Goal: Task Accomplishment & Management: Complete application form

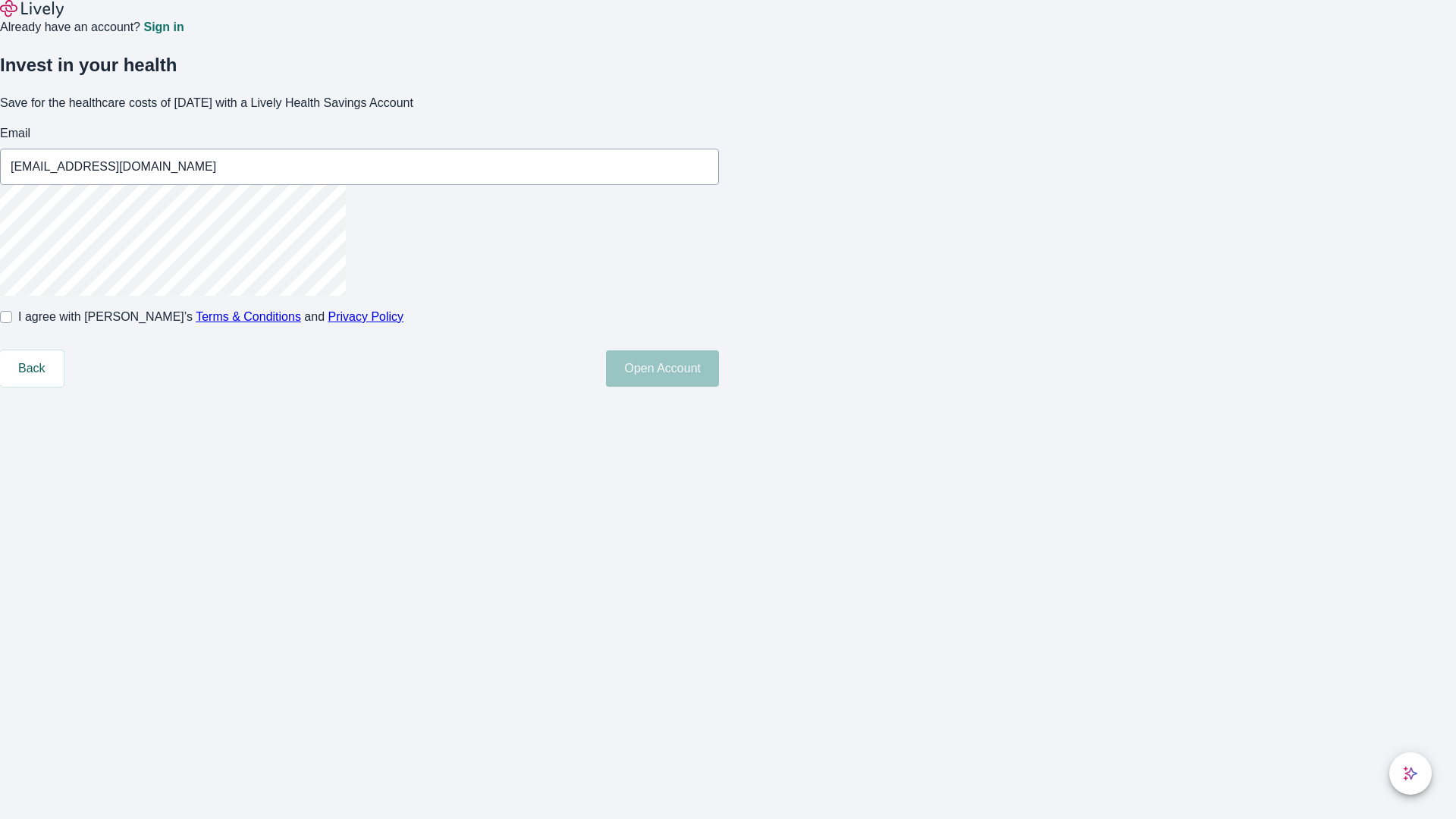
click at [12, 323] on input "I agree with Lively’s Terms & Conditions and Privacy Policy" at bounding box center [6, 316] width 12 height 12
checkbox input "true"
click at [718, 387] on button "Open Account" at bounding box center [661, 369] width 113 height 36
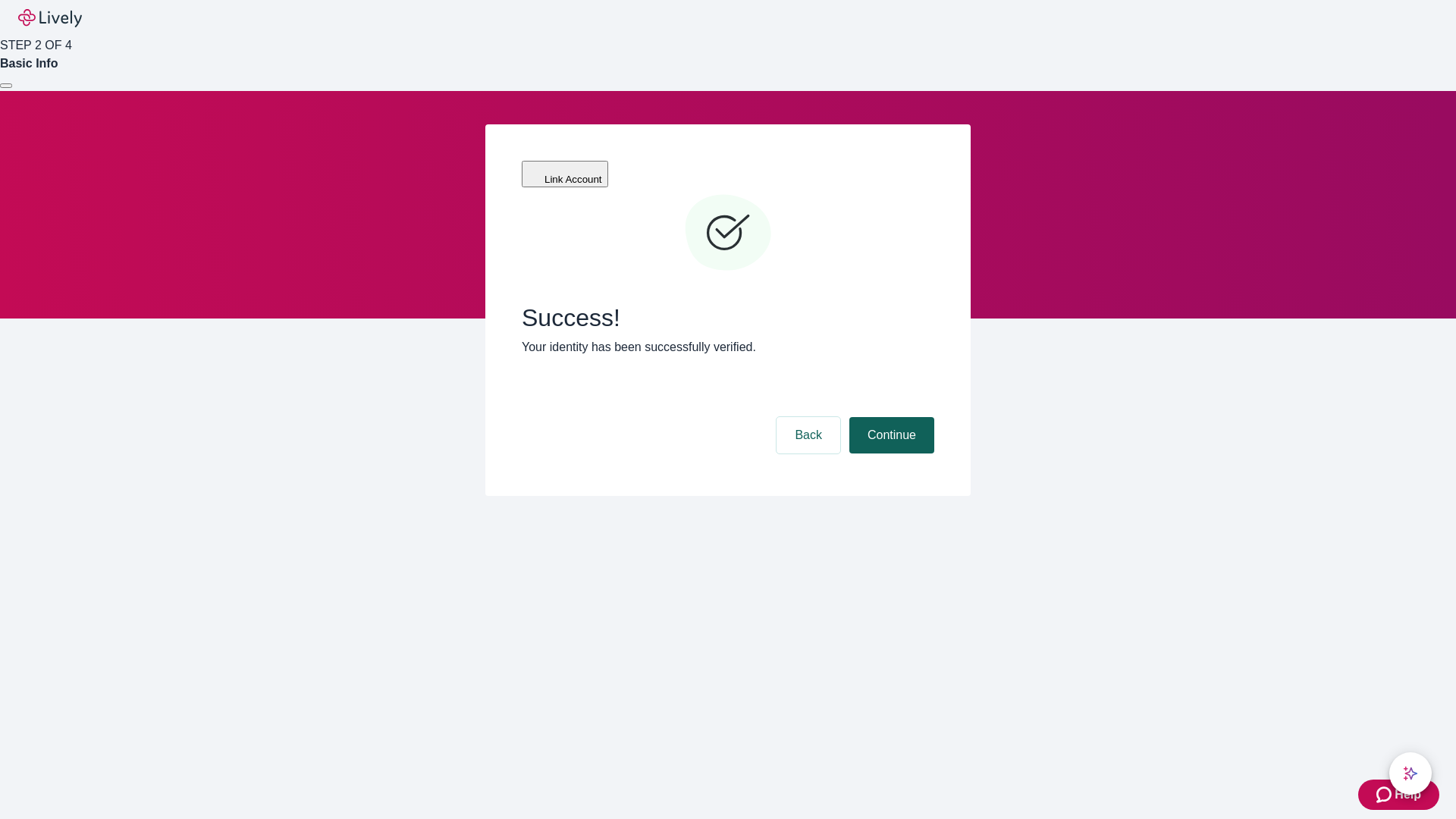
click at [890, 417] on button "Continue" at bounding box center [891, 435] width 85 height 36
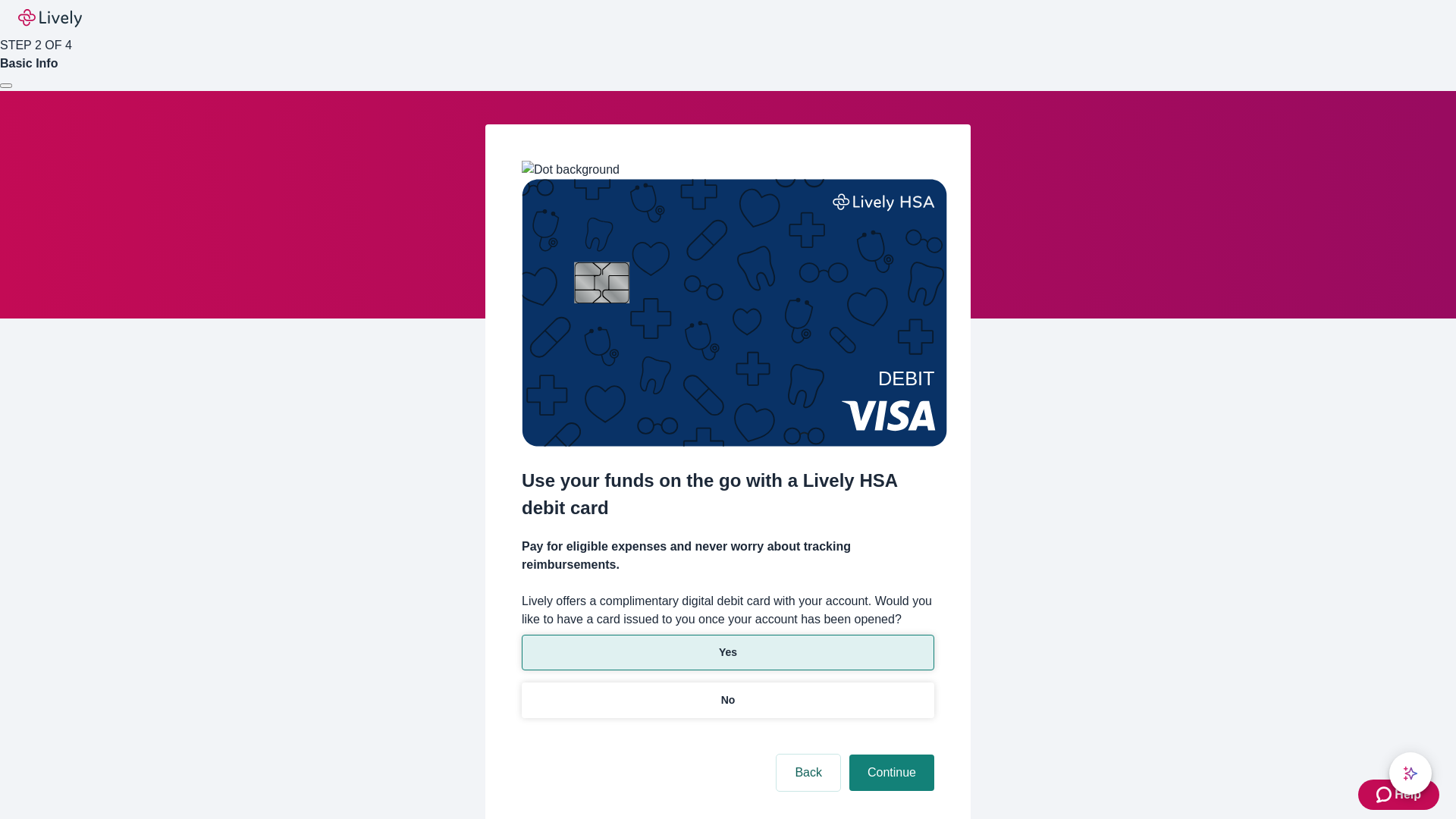
click at [727, 644] on p "Yes" at bounding box center [727, 652] width 18 height 16
click at [890, 754] on button "Continue" at bounding box center [891, 772] width 85 height 36
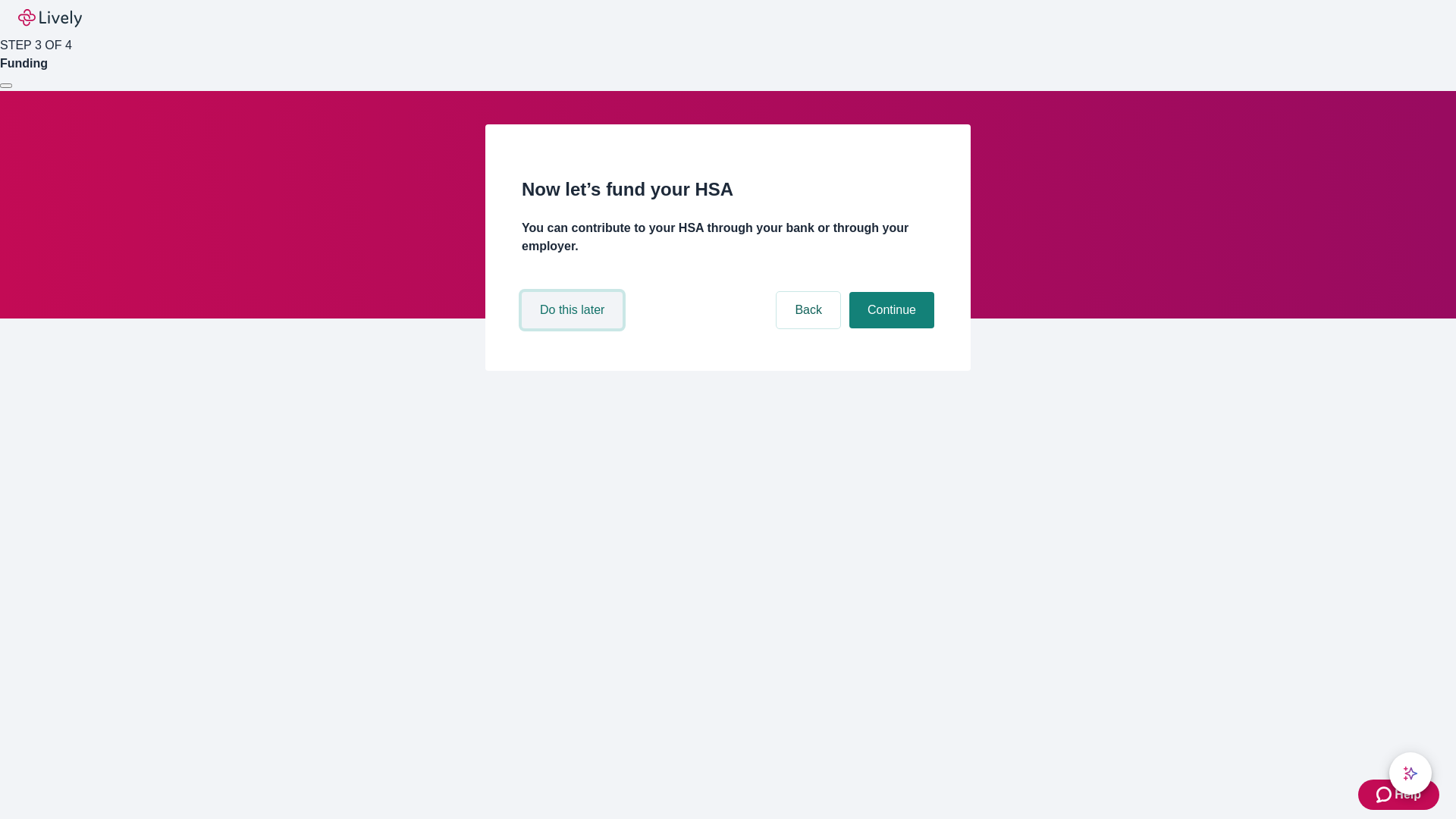
click at [574, 328] on button "Do this later" at bounding box center [572, 310] width 101 height 36
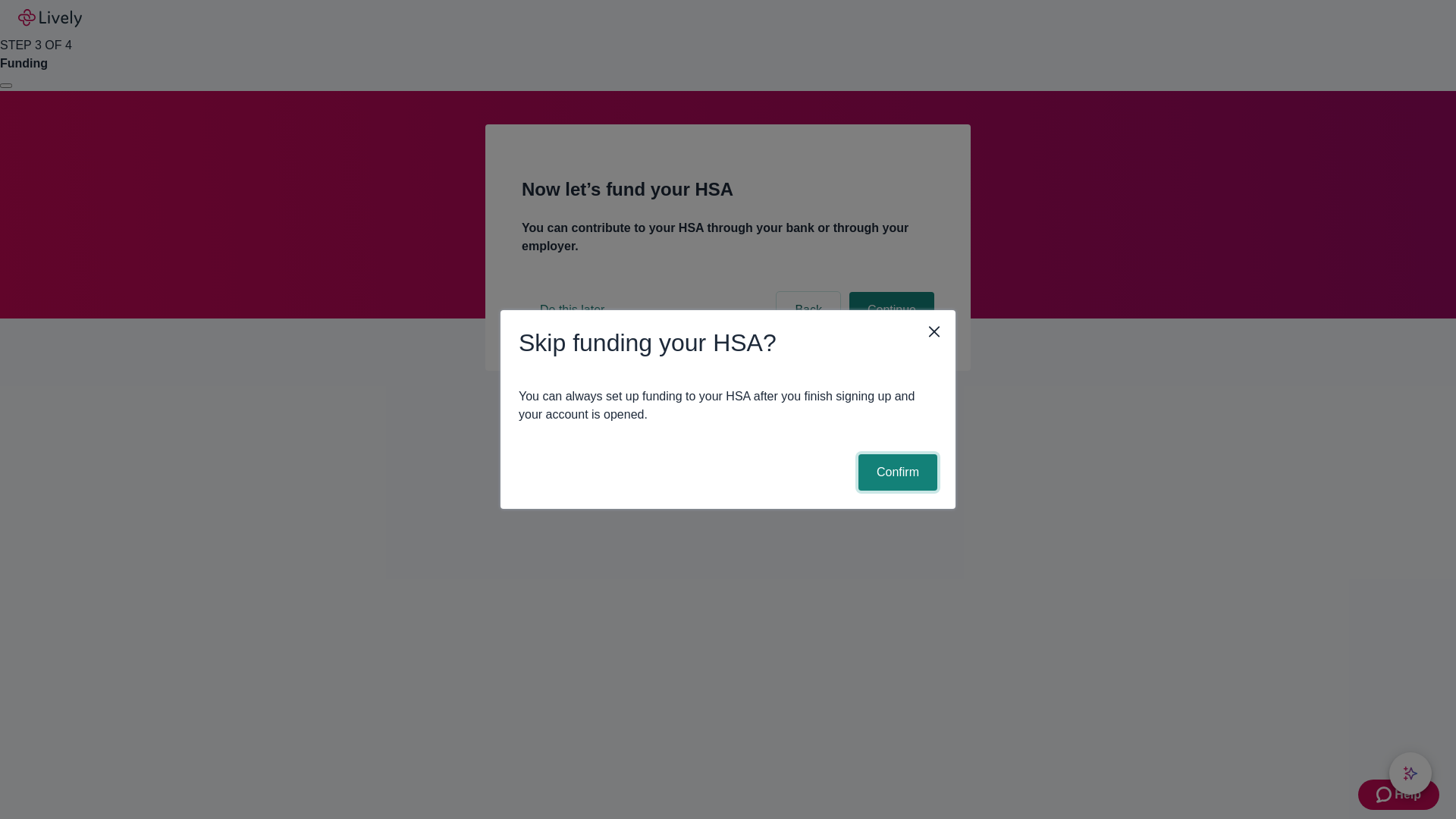
click at [895, 472] on button "Confirm" at bounding box center [897, 472] width 79 height 36
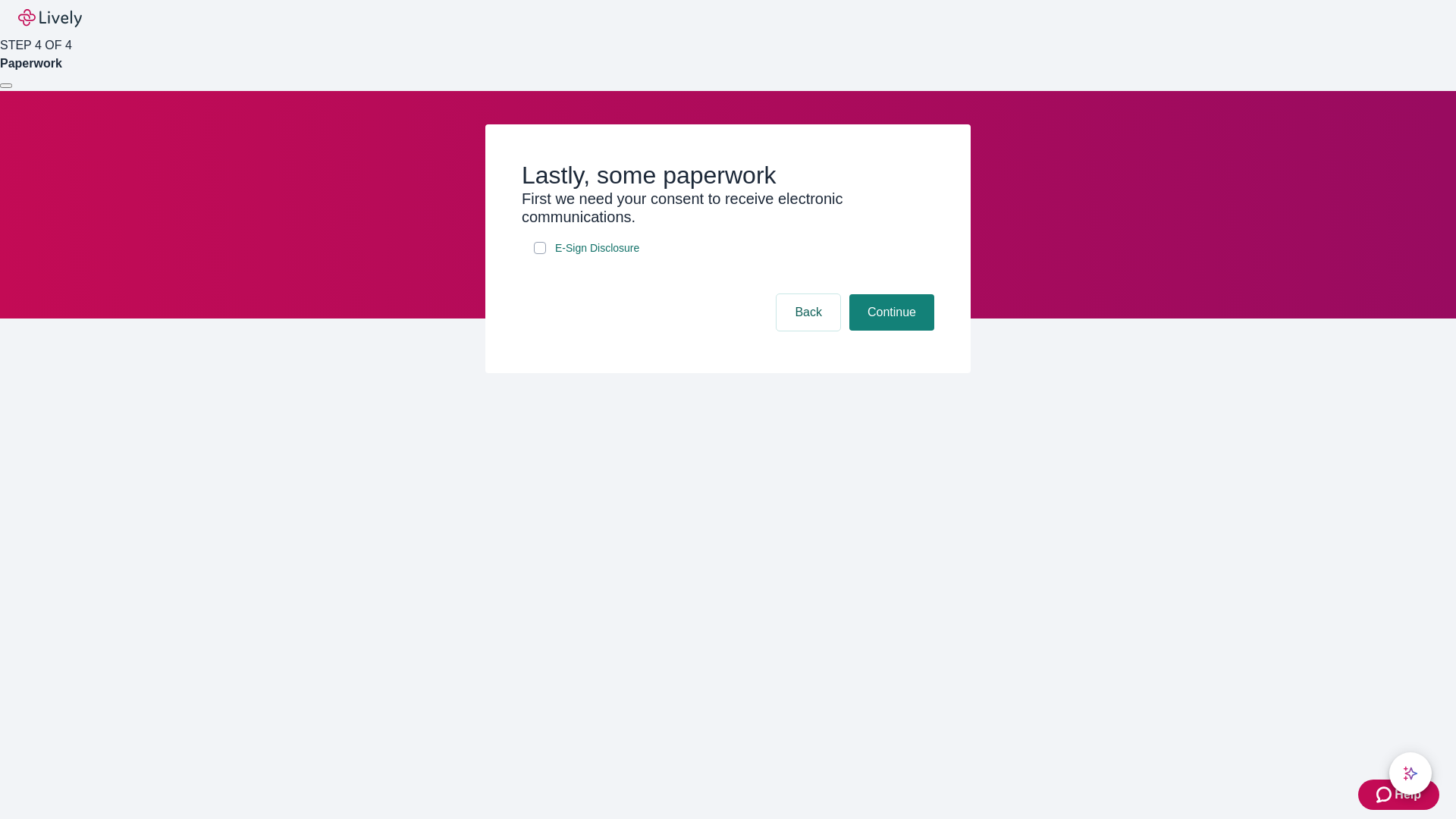
click at [540, 254] on input "E-Sign Disclosure" at bounding box center [540, 248] width 12 height 12
checkbox input "true"
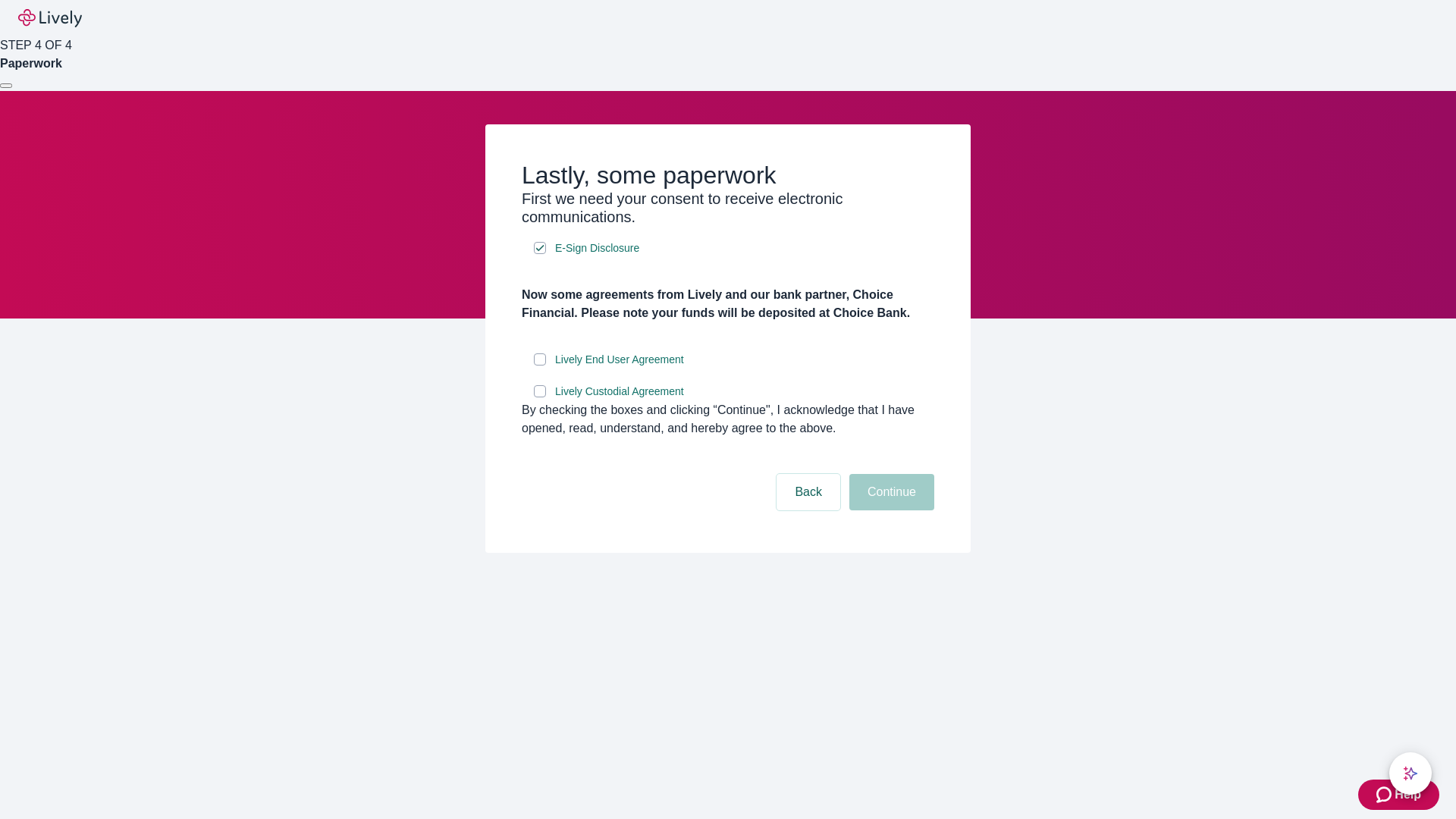
click at [540, 366] on input "Lively End User Agreement" at bounding box center [540, 359] width 12 height 12
checkbox input "true"
click at [540, 397] on input "Lively Custodial Agreement" at bounding box center [540, 390] width 12 height 12
checkbox input "true"
click at [890, 510] on button "Continue" at bounding box center [891, 492] width 85 height 36
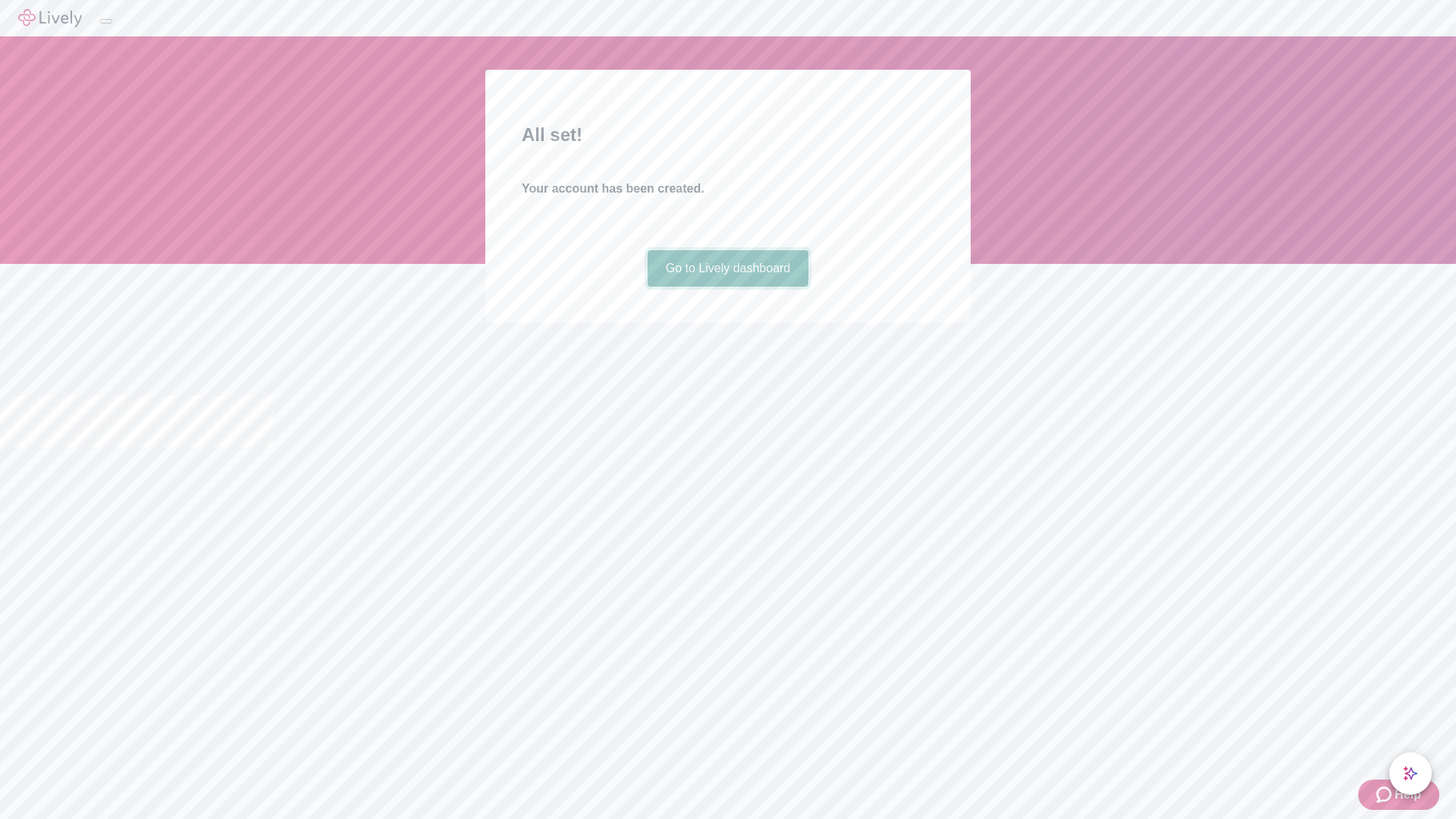
click at [727, 287] on link "Go to Lively dashboard" at bounding box center [728, 268] width 162 height 36
